Goal: Check status: Check status

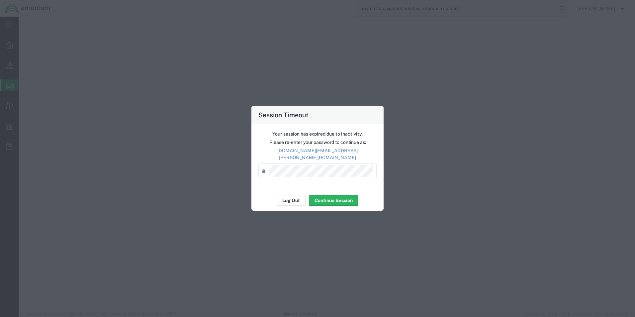
select select "49930"
select select "FL"
select select
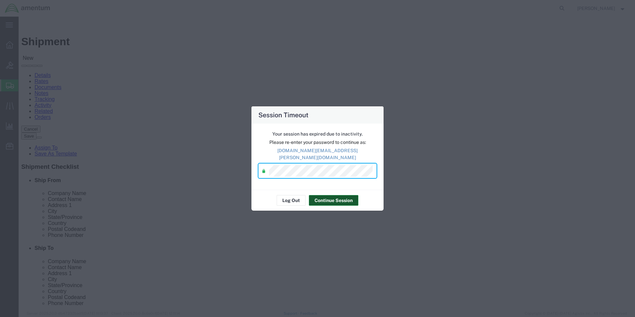
click at [346, 195] on button "Continue Session" at bounding box center [333, 200] width 49 height 11
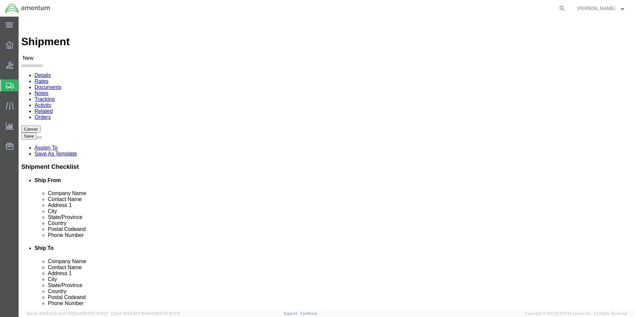
click at [11, 82] on svg-icon at bounding box center [10, 85] width 8 height 7
click at [10, 42] on icon at bounding box center [9, 44] width 7 height 7
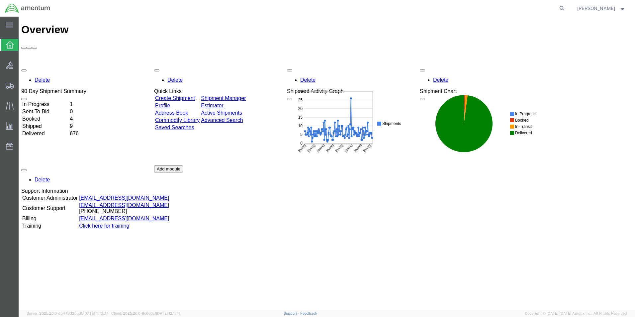
click at [65, 123] on td "Shipped" at bounding box center [45, 126] width 47 height 7
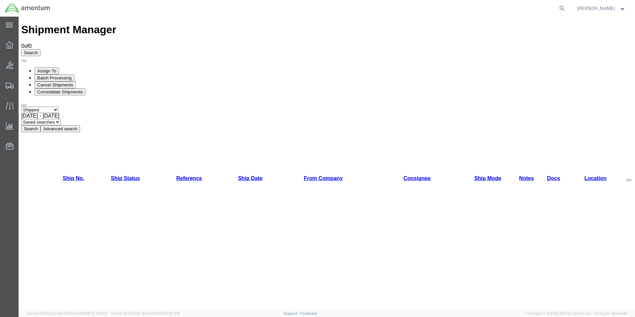
click at [59, 113] on span "[DATE] - [DATE]" at bounding box center [40, 116] width 38 height 6
click at [41, 125] on button "Search" at bounding box center [30, 128] width 19 height 7
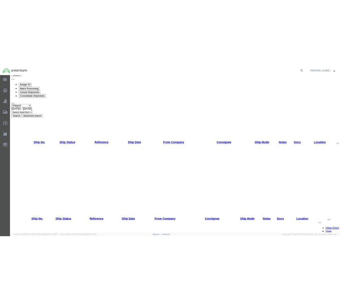
scroll to position [40, 0]
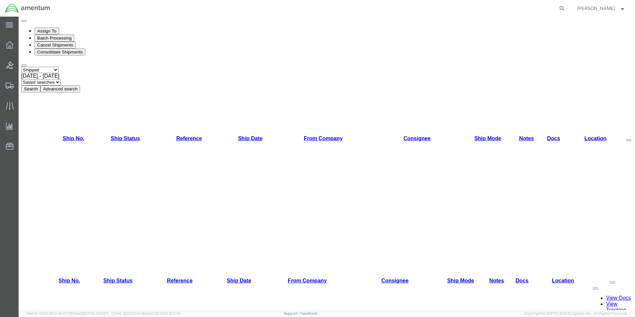
copy li "393853952974"
